Goal: Obtain resource: Download file/media

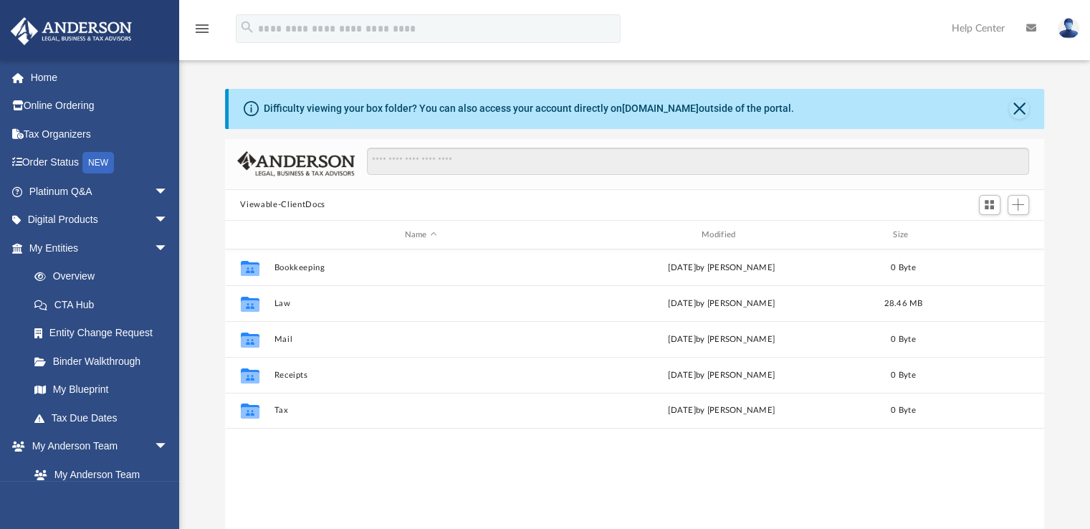
scroll to position [315, 809]
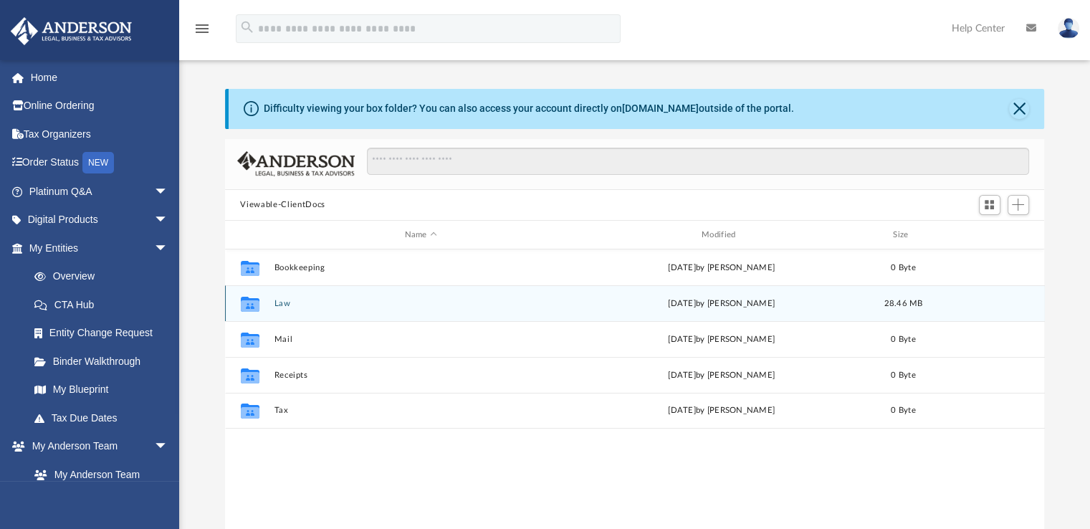
click at [247, 305] on icon "grid" at bounding box center [249, 305] width 19 height 11
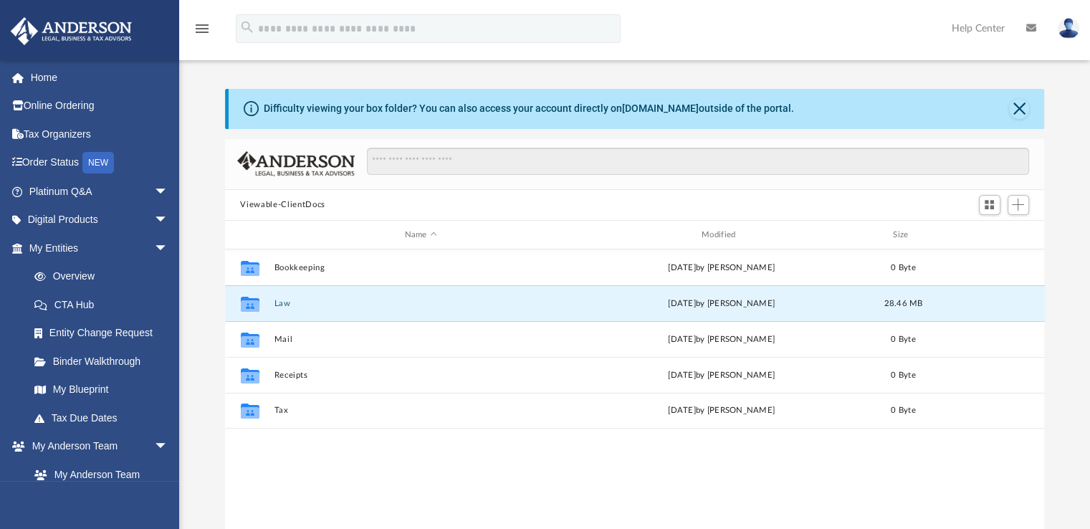
click at [278, 303] on button "Law" at bounding box center [421, 303] width 294 height 9
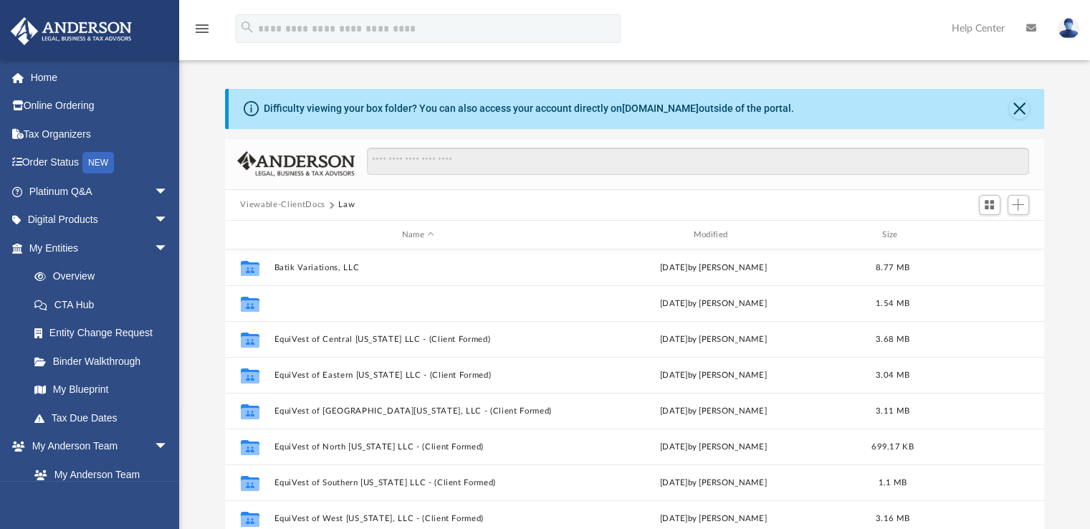
click at [293, 302] on button "Cobblestone Industries, LLC" at bounding box center [418, 303] width 289 height 9
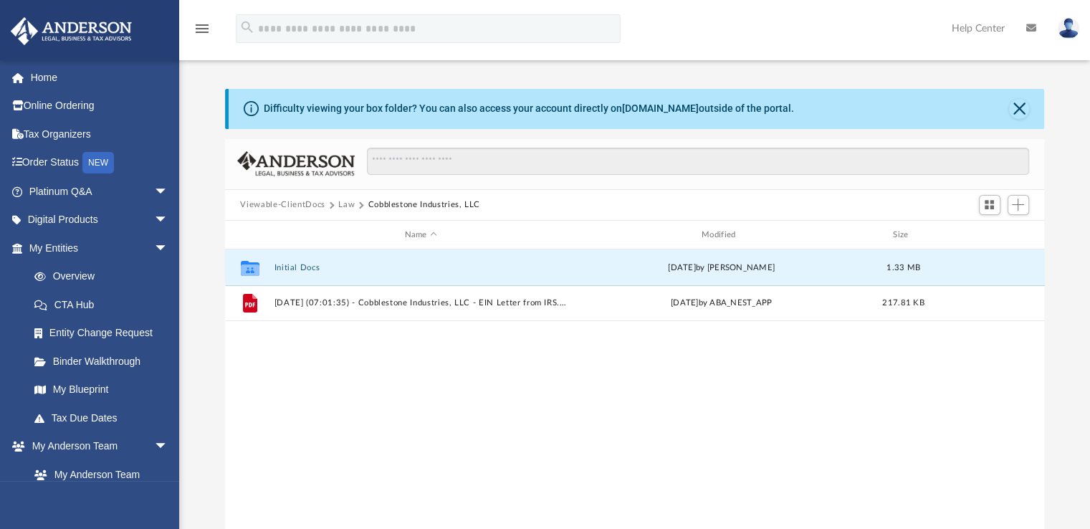
click at [288, 270] on button "Initial Docs" at bounding box center [421, 267] width 294 height 9
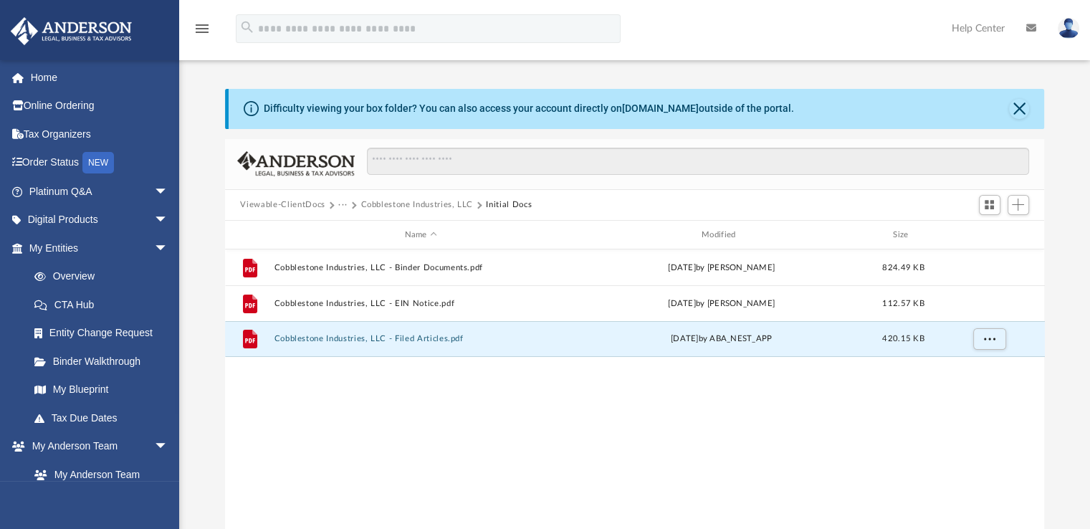
click at [326, 336] on button "Cobblestone Industries, LLC - Filed Articles.pdf" at bounding box center [421, 339] width 294 height 9
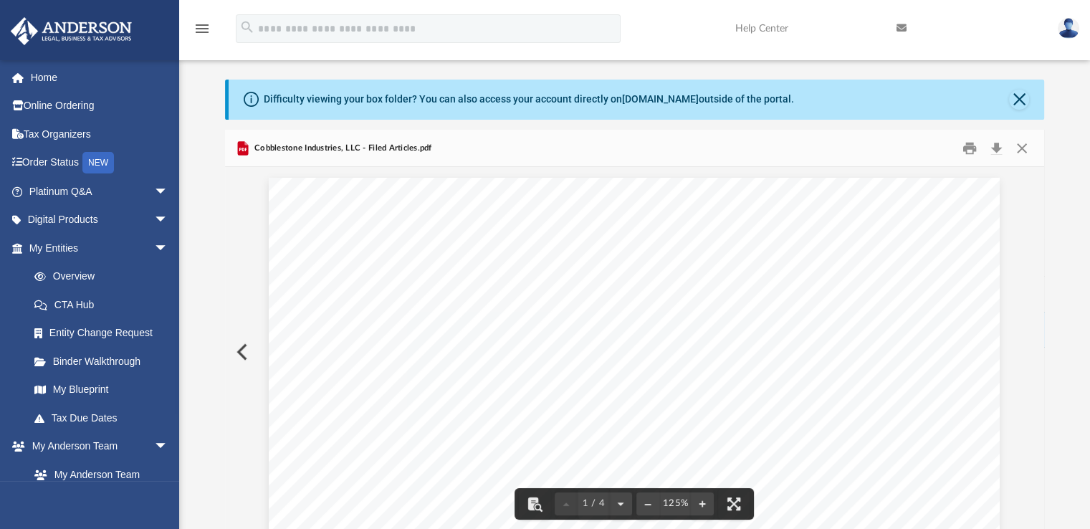
scroll to position [0, 0]
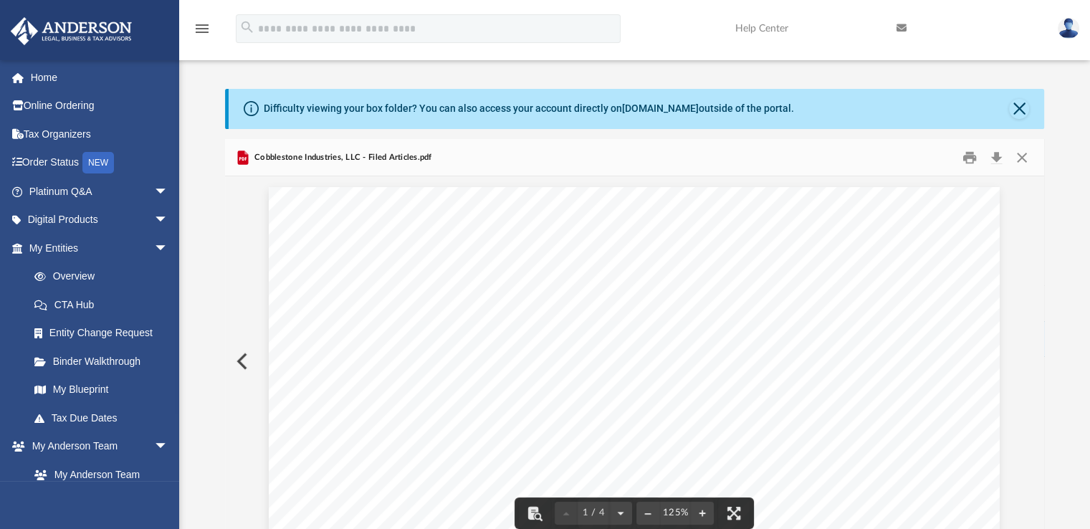
click at [1026, 103] on button "Close" at bounding box center [1019, 109] width 20 height 20
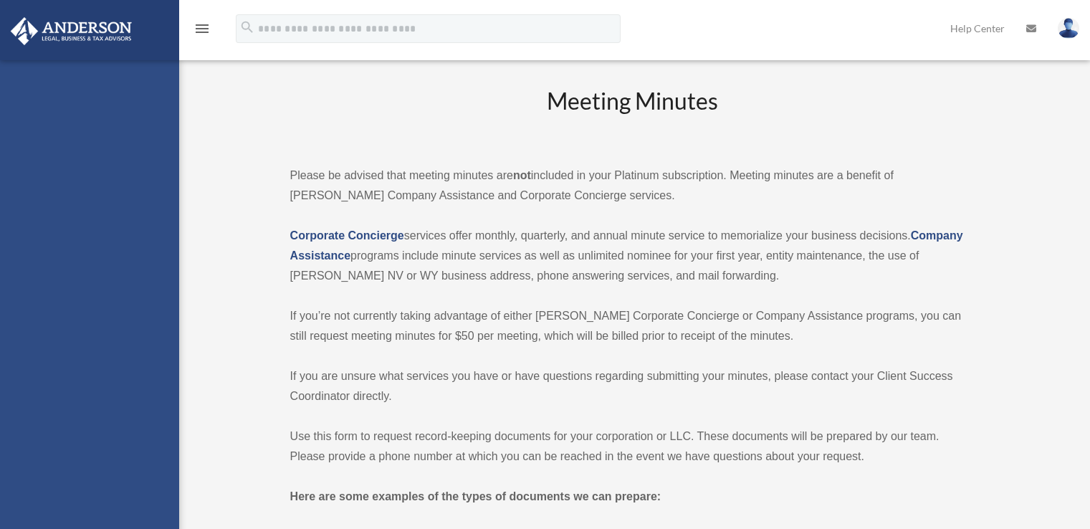
scroll to position [1288, 0]
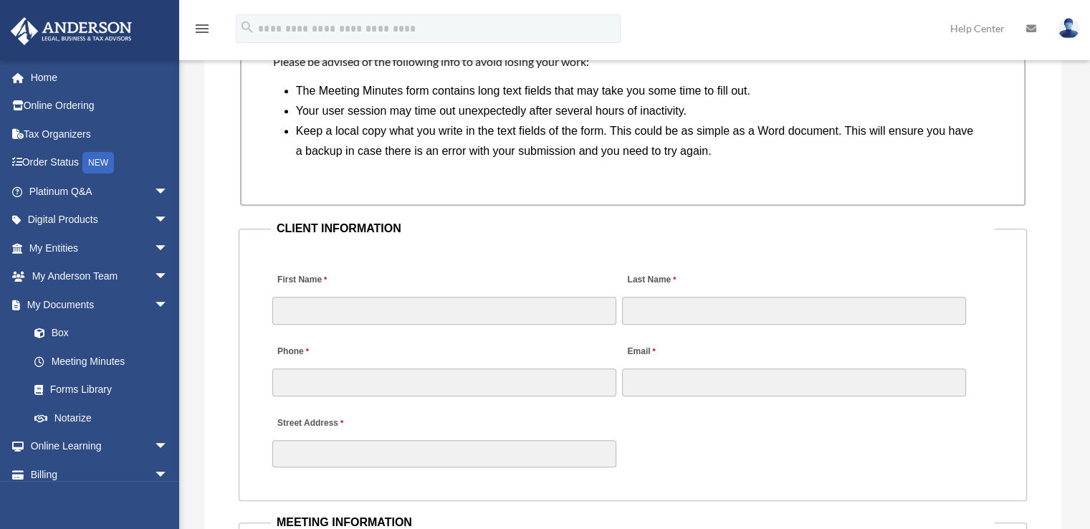
click at [63, 333] on link "Box" at bounding box center [105, 333] width 170 height 29
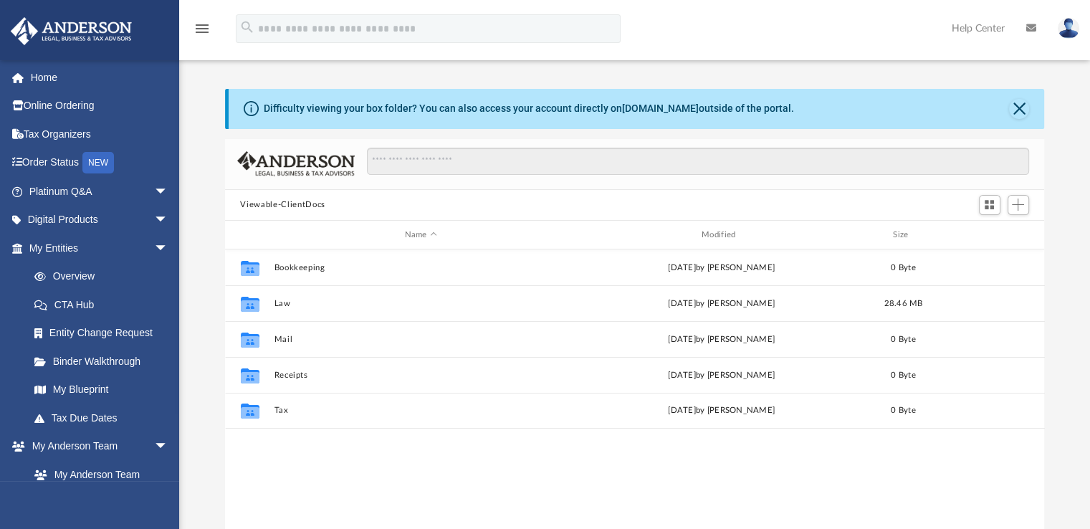
scroll to position [315, 809]
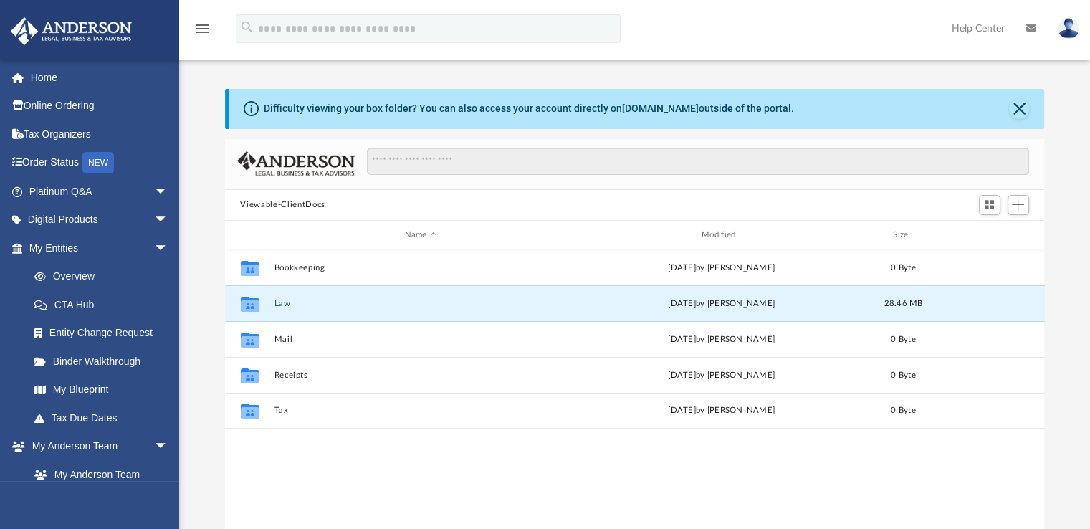
click at [285, 304] on button "Law" at bounding box center [421, 303] width 294 height 9
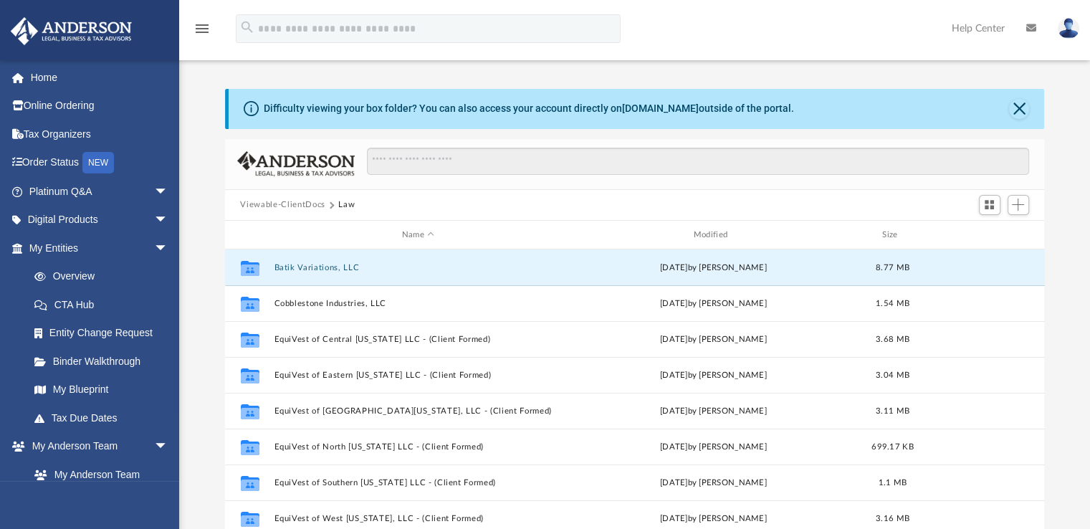
click at [315, 269] on button "Batik Variations, LLC" at bounding box center [418, 267] width 289 height 9
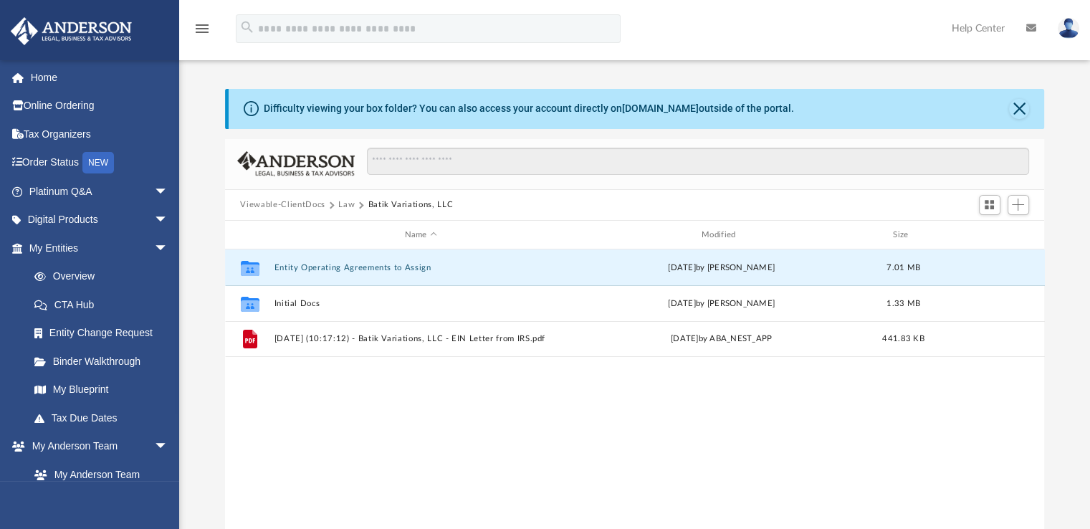
click at [315, 269] on button "Entity Operating Agreements to Assign" at bounding box center [421, 267] width 294 height 9
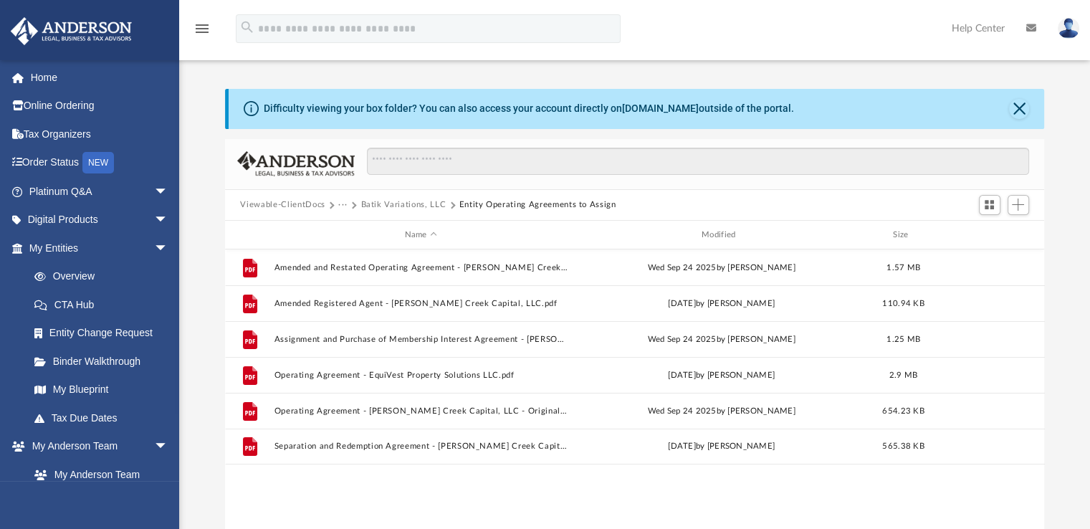
click at [398, 206] on button "Batik Variations, LLC" at bounding box center [403, 205] width 85 height 13
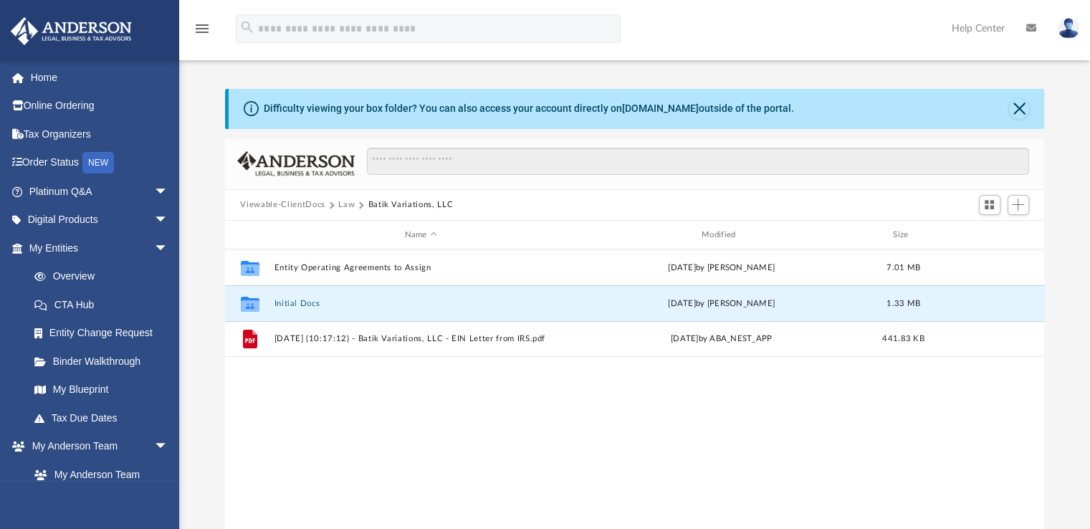
click at [303, 303] on button "Initial Docs" at bounding box center [421, 303] width 294 height 9
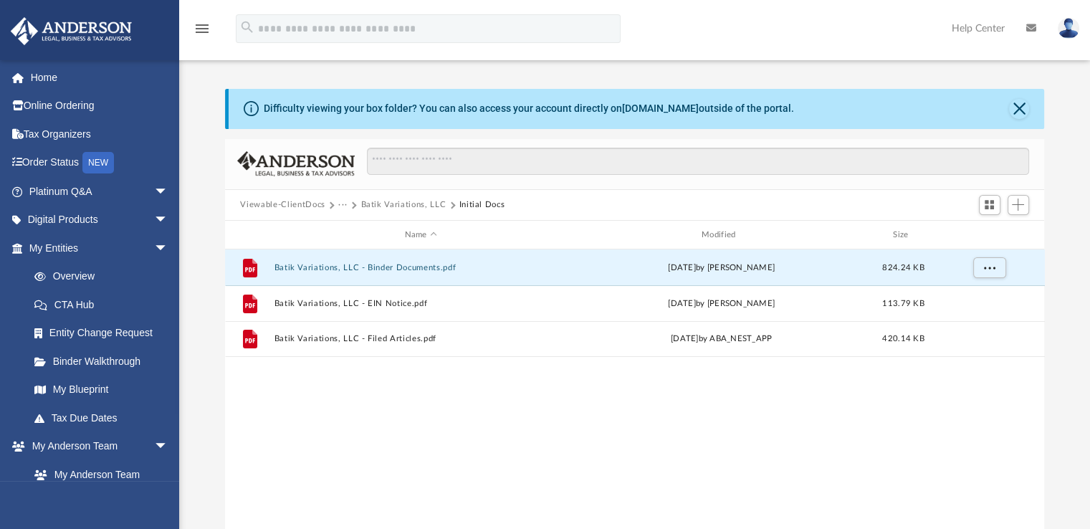
click at [371, 267] on button "Batik Variations, LLC - Binder Documents.pdf" at bounding box center [421, 267] width 294 height 9
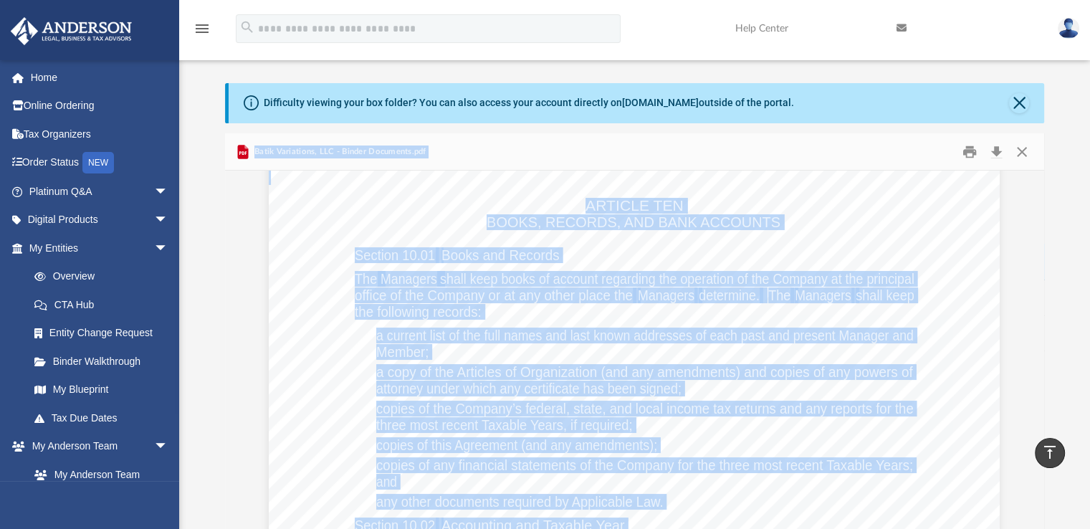
scroll to position [0, 0]
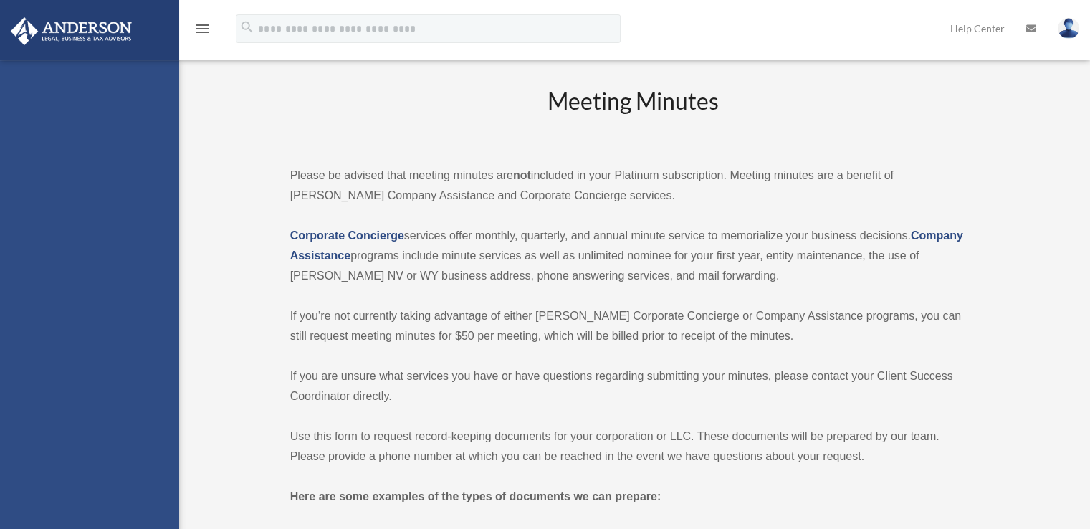
scroll to position [1288, 0]
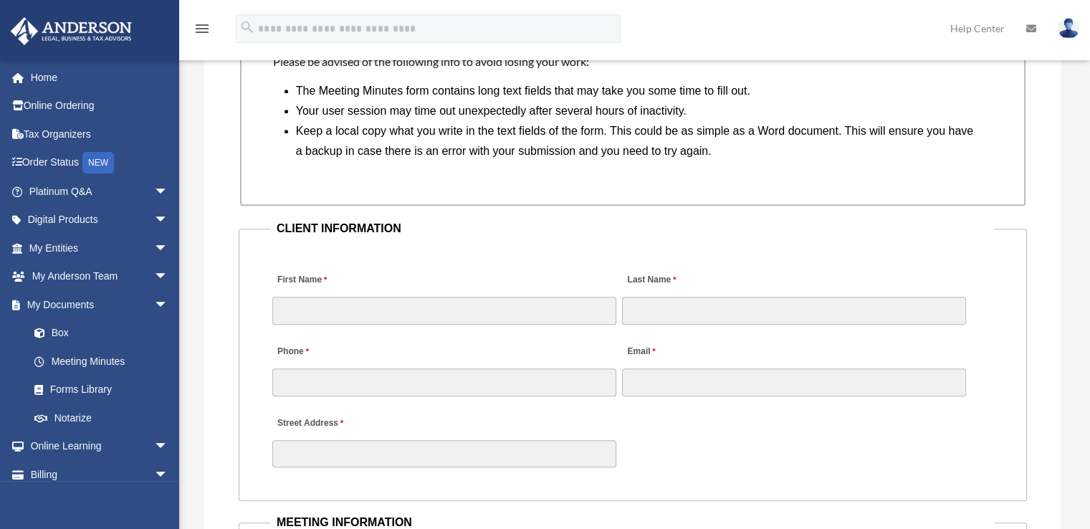
click at [85, 360] on link "Meeting Minutes" at bounding box center [101, 361] width 163 height 29
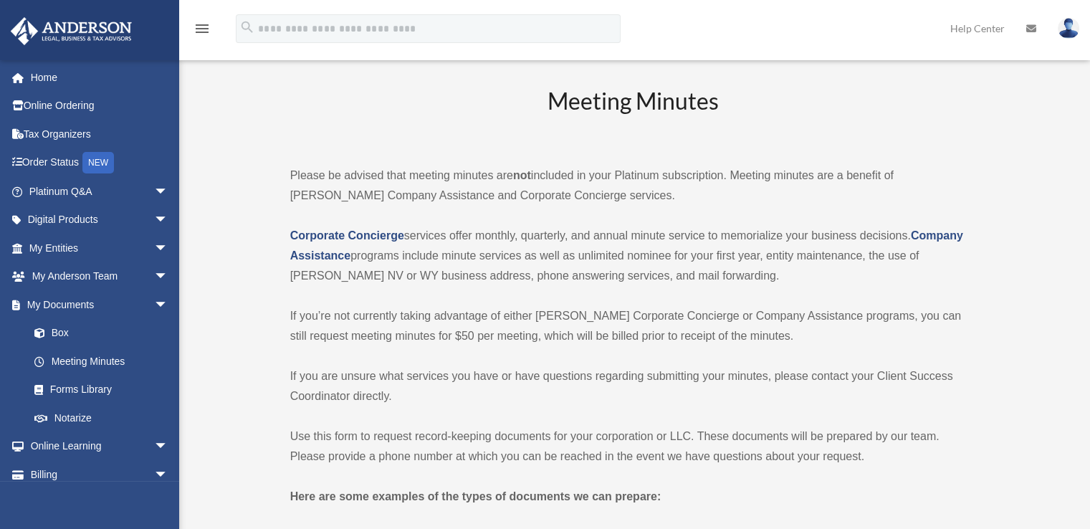
click at [52, 333] on link "Box" at bounding box center [105, 333] width 170 height 29
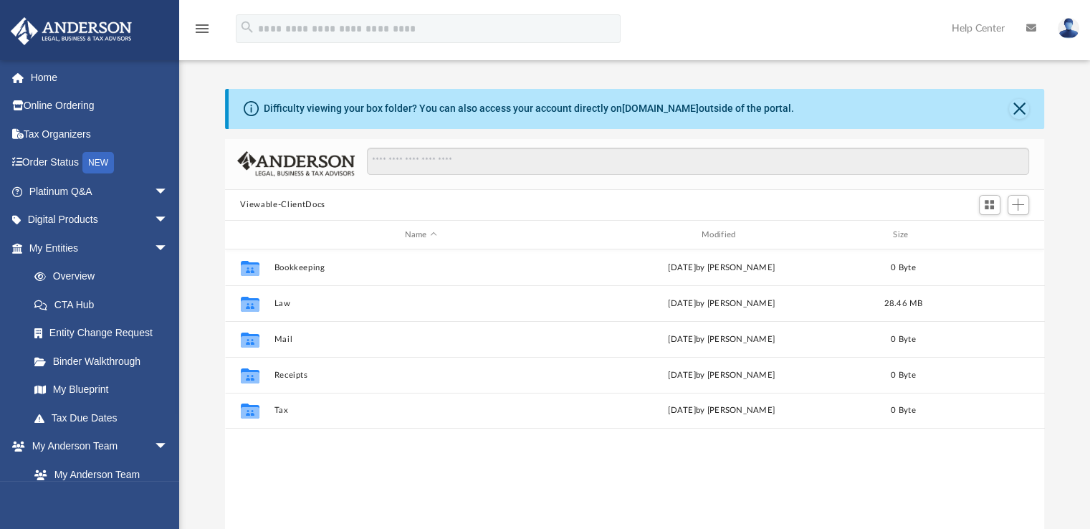
scroll to position [315, 809]
